Goal: Task Accomplishment & Management: Complete application form

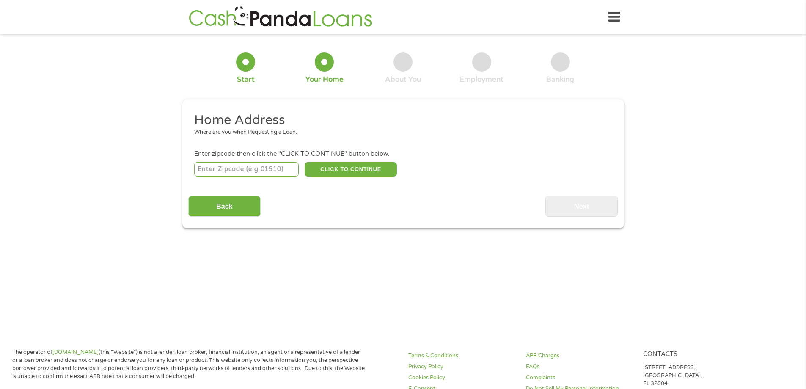
click at [243, 165] on input "number" at bounding box center [246, 169] width 105 height 14
type input "29906"
select select "[US_STATE]"
click at [333, 169] on button "CLICK TO CONTINUE" at bounding box center [351, 169] width 92 height 14
type input "29906"
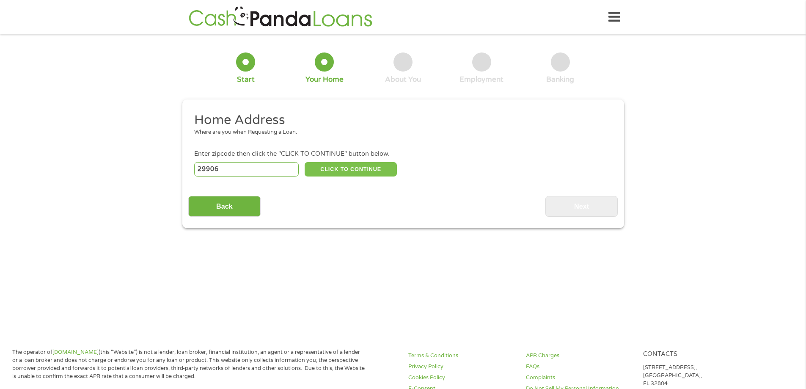
type input "[GEOGRAPHIC_DATA]"
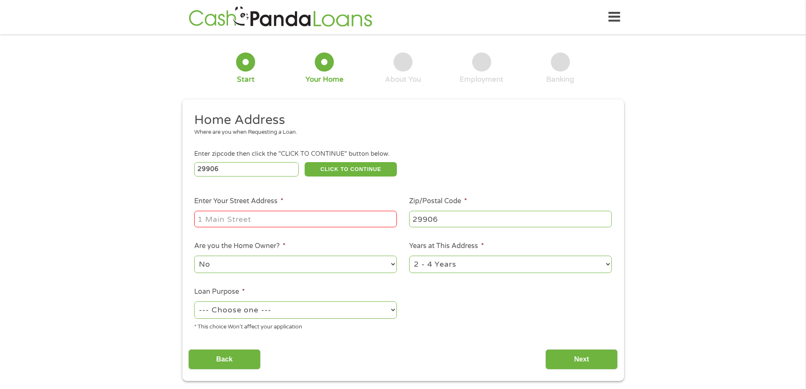
click at [278, 213] on input "Enter Your Street Address *" at bounding box center [295, 219] width 203 height 16
type input "[STREET_ADDRESS]"
click at [284, 265] on select "No Yes" at bounding box center [295, 264] width 203 height 17
click at [194, 256] on select "No Yes" at bounding box center [295, 264] width 203 height 17
click at [441, 257] on select "1 Year or less 1 - 2 Years 2 - 4 Years Over 4 Years" at bounding box center [510, 264] width 203 height 17
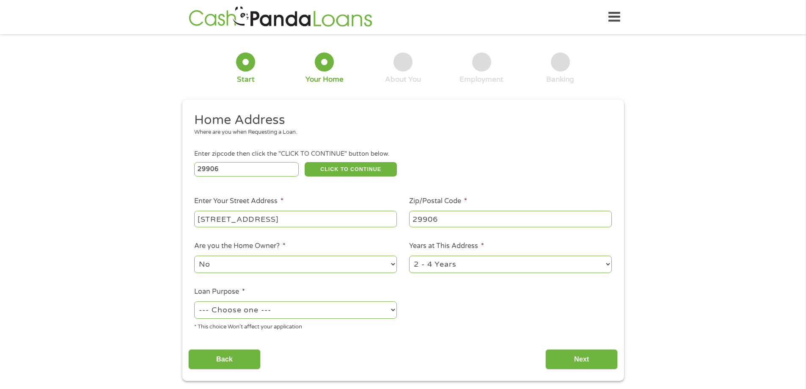
click at [409, 256] on select "1 Year or less 1 - 2 Years 2 - 4 Years Over 4 Years" at bounding box center [510, 264] width 203 height 17
click at [358, 314] on select "--- Choose one --- Pay Bills Debt Consolidation Home Improvement Major Purchase…" at bounding box center [295, 309] width 203 height 17
select select "paybills"
click at [194, 301] on select "--- Choose one --- Pay Bills Debt Consolidation Home Improvement Major Purchase…" at bounding box center [295, 309] width 203 height 17
click at [556, 353] on input "Next" at bounding box center [582, 359] width 72 height 21
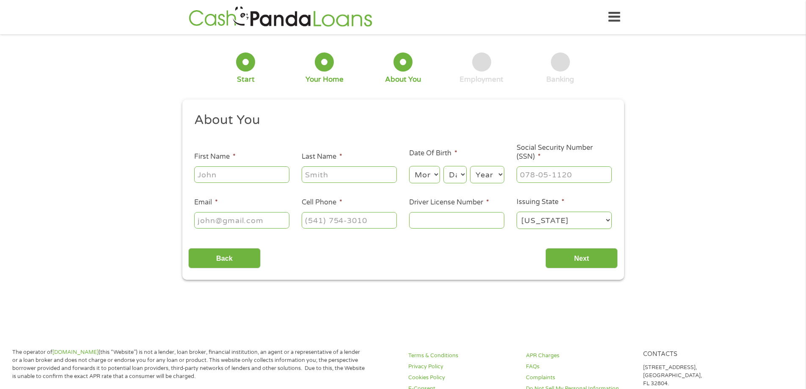
scroll to position [3, 3]
click at [219, 173] on input "First Name *" at bounding box center [241, 174] width 95 height 16
type input "[PERSON_NAME]"
type input "[EMAIL_ADDRESS][DOMAIN_NAME]"
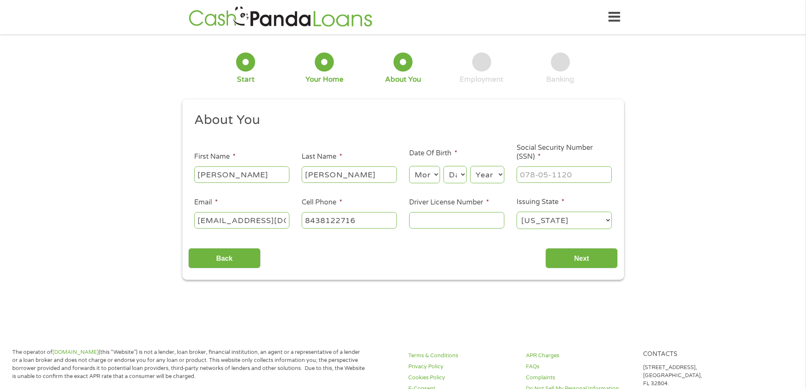
type input "[PHONE_NUMBER]"
click at [421, 172] on select "Month 1 2 3 4 5 6 7 8 9 10 11 12" at bounding box center [424, 174] width 31 height 17
select select "5"
click at [409, 166] on select "Month 1 2 3 4 5 6 7 8 9 10 11 12" at bounding box center [424, 174] width 31 height 17
click at [460, 180] on select "Day 1 2 3 4 5 6 7 8 9 10 11 12 13 14 15 16 17 18 19 20 21 22 23 24 25 26 27 28 …" at bounding box center [455, 174] width 23 height 17
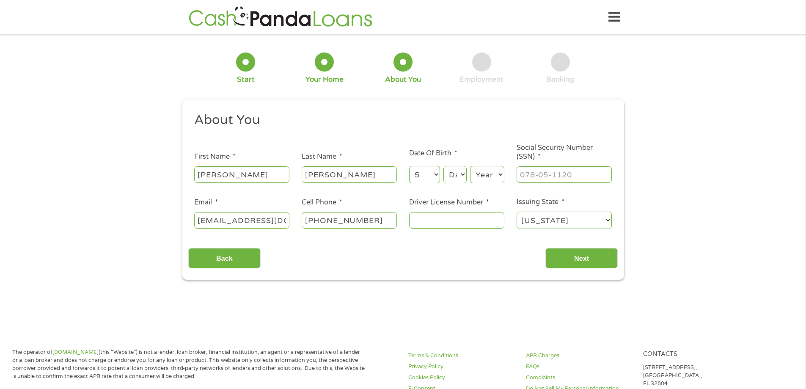
select select "13"
click at [444, 166] on select "Day 1 2 3 4 5 6 7 8 9 10 11 12 13 14 15 16 17 18 19 20 21 22 23 24 25 26 27 28 …" at bounding box center [455, 174] width 23 height 17
click at [484, 172] on select "Year [DATE] 2006 2005 2004 2003 2002 2001 2000 1999 1998 1997 1996 1995 1994 19…" at bounding box center [487, 174] width 34 height 17
select select "1982"
click at [470, 166] on select "Year [DATE] 2006 2005 2004 2003 2002 2001 2000 1999 1998 1997 1996 1995 1994 19…" at bounding box center [487, 174] width 34 height 17
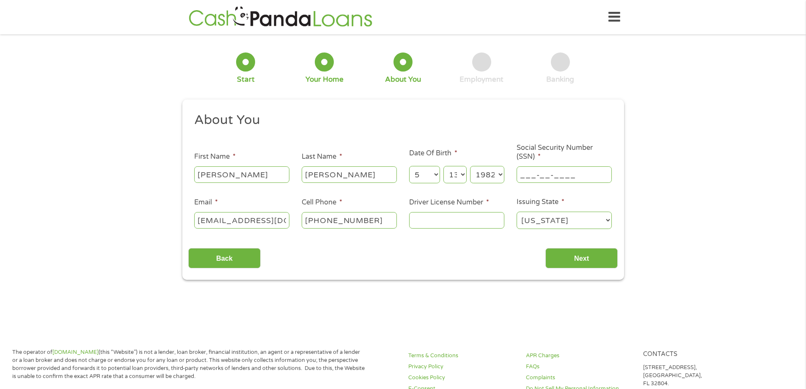
click at [536, 176] on input "___-__-____" at bounding box center [564, 174] width 95 height 16
type input "248-65-7957"
click at [474, 225] on input "Driver License Number *" at bounding box center [456, 220] width 95 height 16
type input "011562889"
click at [595, 267] on input "Next" at bounding box center [582, 258] width 72 height 21
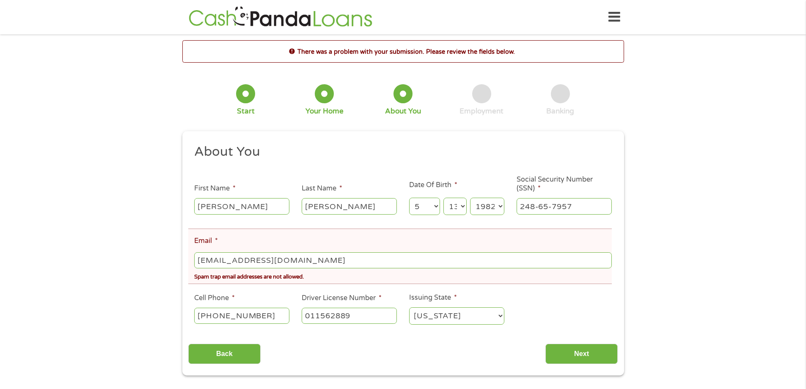
drag, startPoint x: 277, startPoint y: 259, endPoint x: 102, endPoint y: 243, distance: 175.1
click at [102, 243] on div "There was a problem with your submission. Please review the fields below. 1 Sta…" at bounding box center [403, 207] width 806 height 335
type input "[EMAIL_ADDRESS][DOMAIN_NAME]"
click at [608, 273] on div "Spam trap email addresses are not allowed." at bounding box center [402, 275] width 417 height 11
click at [589, 355] on input "Next" at bounding box center [582, 354] width 72 height 21
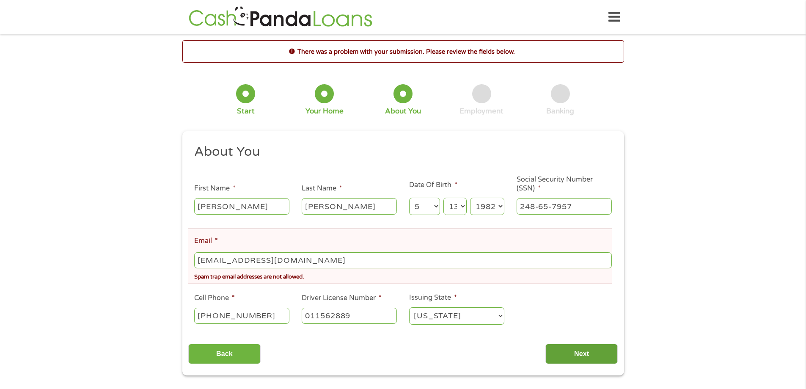
click at [577, 353] on input "Next" at bounding box center [582, 354] width 72 height 21
drag, startPoint x: 258, startPoint y: 262, endPoint x: 139, endPoint y: 249, distance: 119.6
click at [139, 249] on div "There was a problem with your submission. Please review the fields below. 1 Sta…" at bounding box center [403, 207] width 806 height 335
type input "[EMAIL_ADDRESS][DOMAIN_NAME]"
click at [605, 352] on input "Next" at bounding box center [582, 354] width 72 height 21
